Goal: Check status: Check status

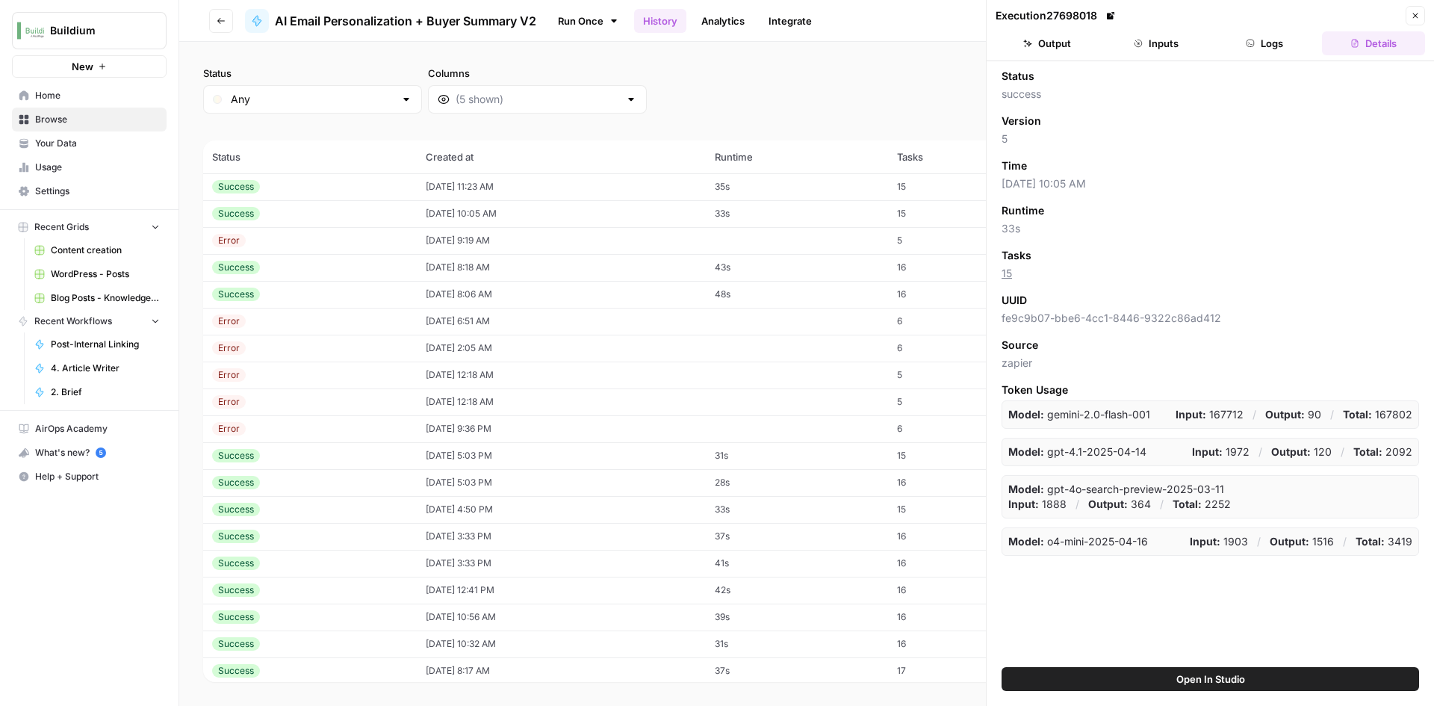
click at [547, 187] on td "08/18/25 at 11:23 AM" at bounding box center [561, 186] width 289 height 27
click at [1060, 51] on button "Output" at bounding box center [1047, 43] width 103 height 24
click at [530, 178] on td "08/18/25 at 11:23 AM" at bounding box center [561, 186] width 289 height 27
click at [1077, 46] on button "Output" at bounding box center [1047, 43] width 103 height 24
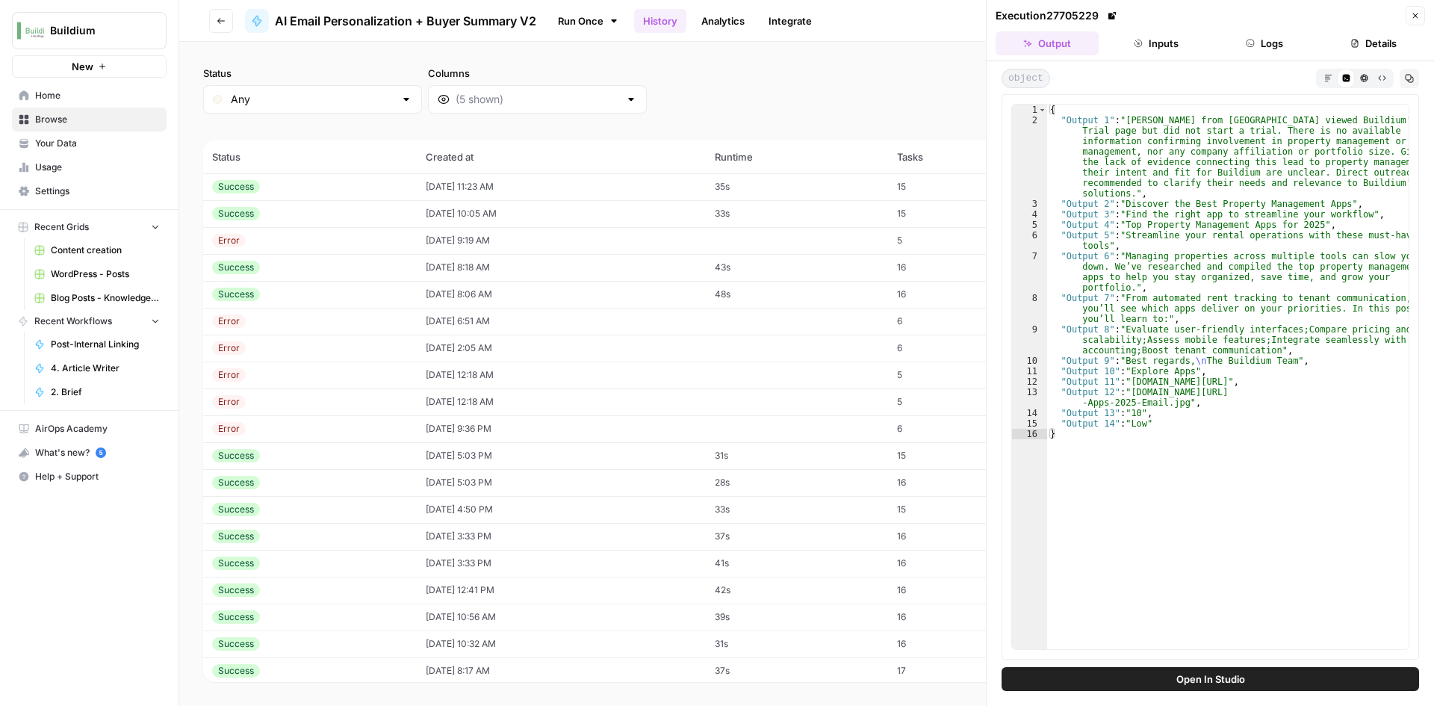
click at [548, 209] on td "[DATE] 10:05 AM" at bounding box center [561, 213] width 289 height 27
